Goal: Navigation & Orientation: Go to known website

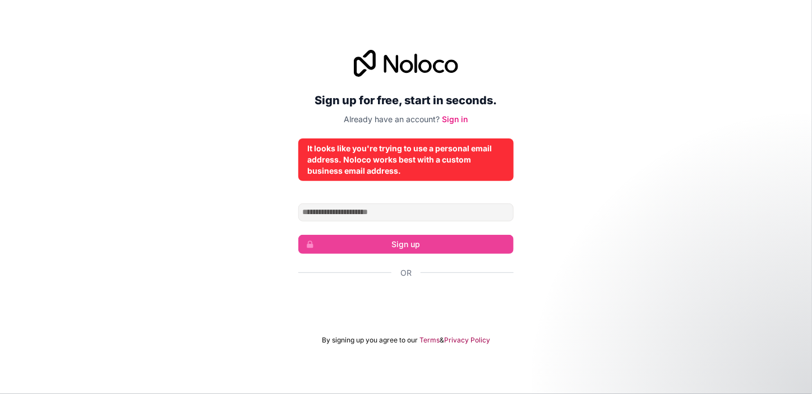
scroll to position [39, 0]
click at [461, 114] on link "Sign in" at bounding box center [455, 119] width 26 height 10
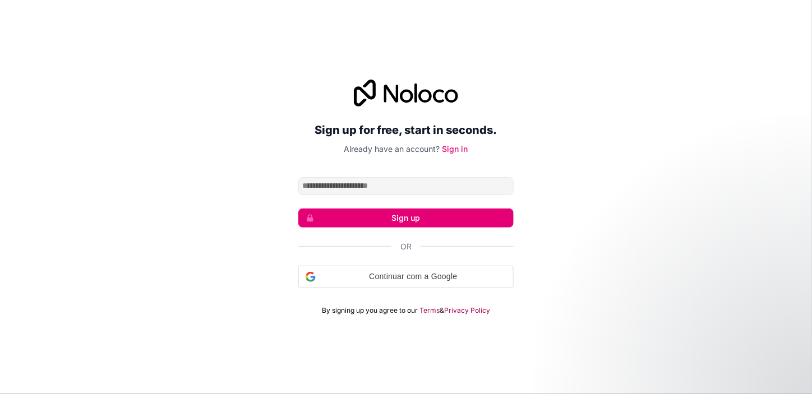
scroll to position [39, 0]
